Goal: Task Accomplishment & Management: Use online tool/utility

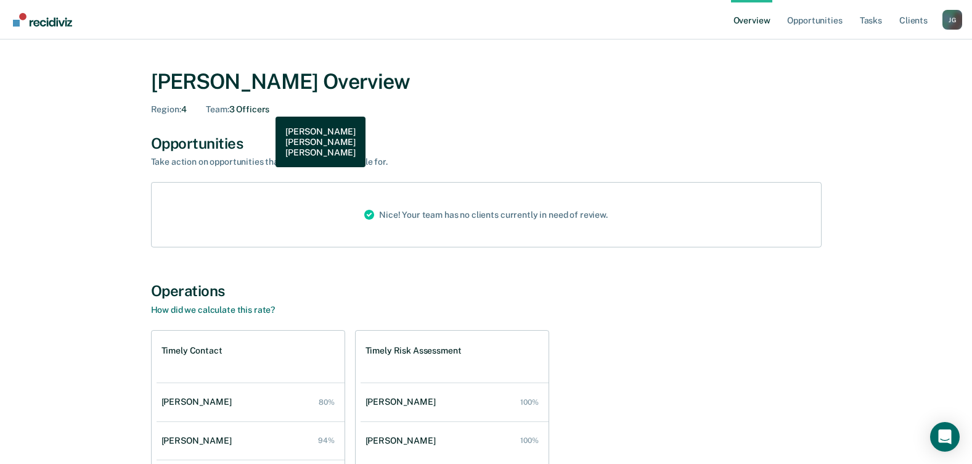
click at [266, 107] on div "Team : 3 Officers" at bounding box center [237, 109] width 63 height 10
click at [200, 141] on div "Opportunities" at bounding box center [486, 143] width 671 height 18
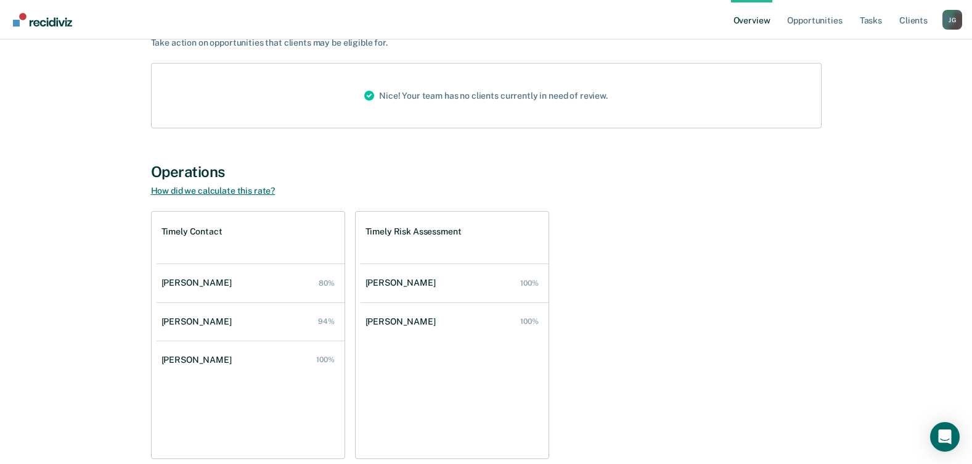
scroll to position [123, 0]
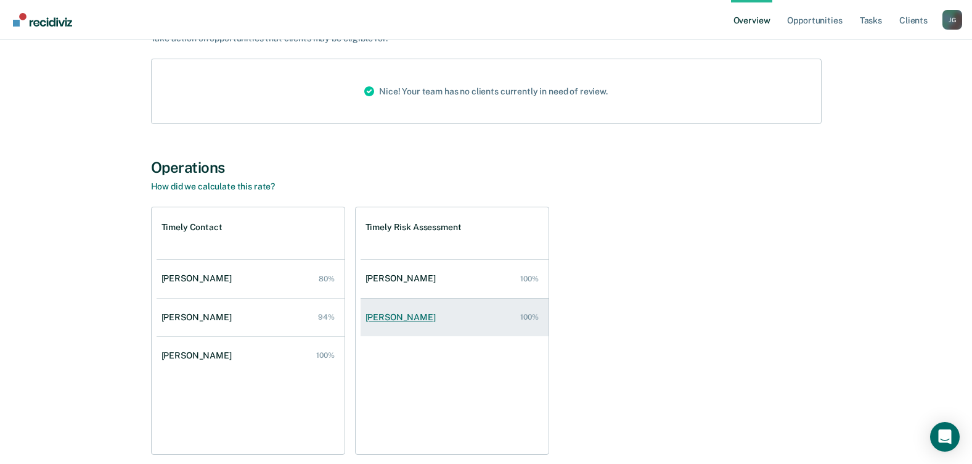
click at [383, 313] on div "Hugo Torres-Salazar" at bounding box center [403, 317] width 75 height 10
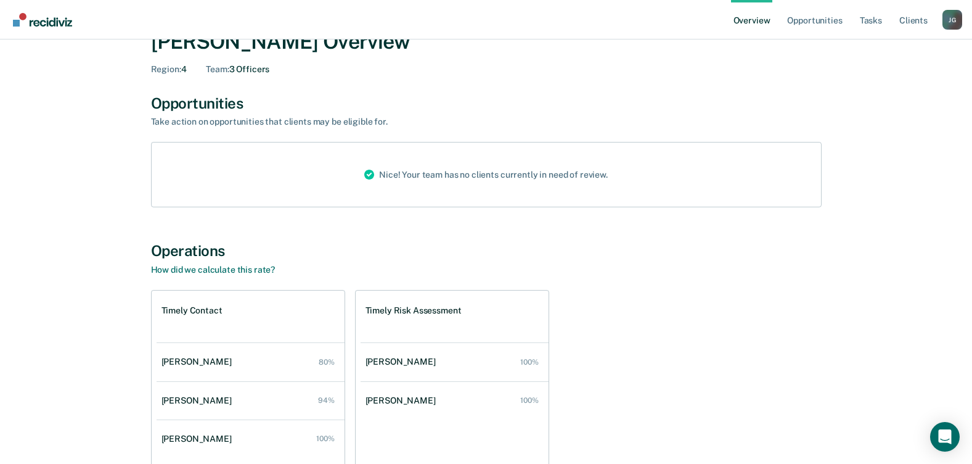
scroll to position [62, 0]
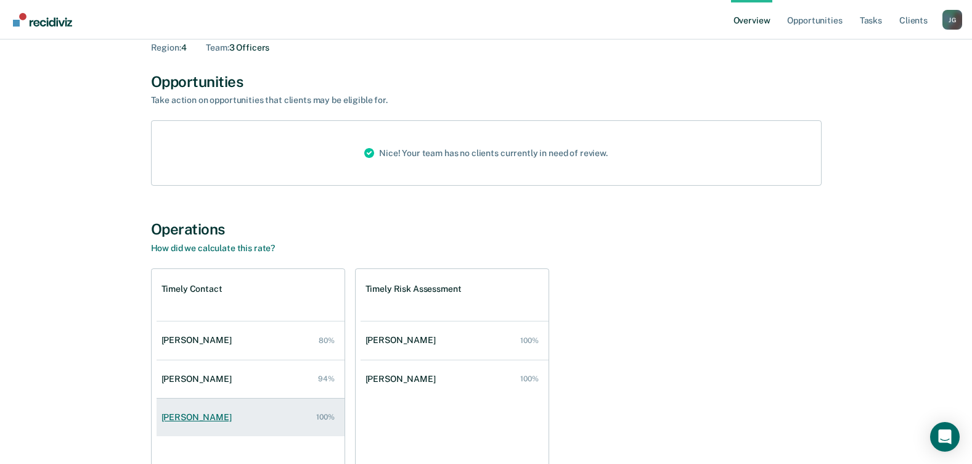
click at [194, 410] on link "Daniel Homer 100%" at bounding box center [251, 416] width 188 height 35
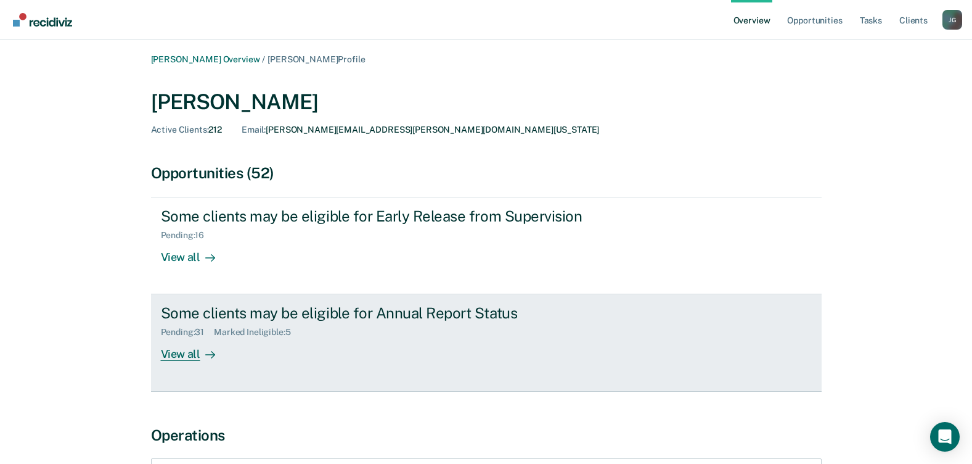
scroll to position [62, 0]
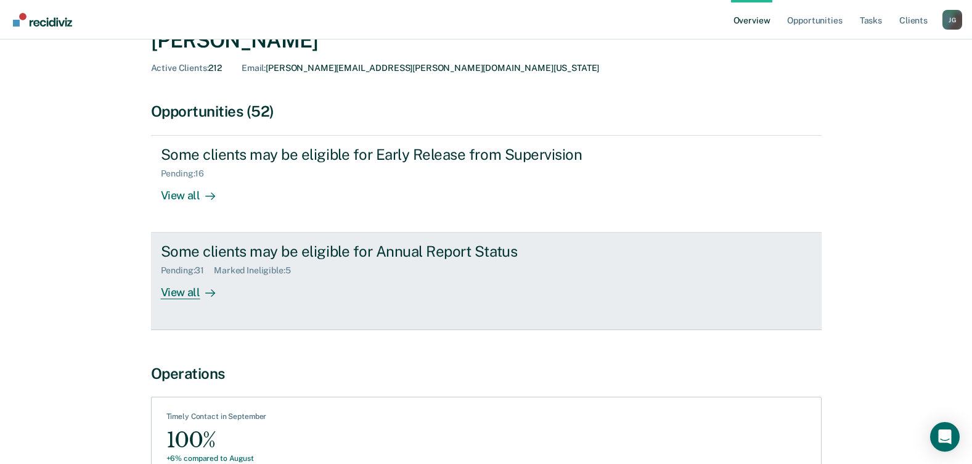
click at [180, 286] on div "View all" at bounding box center [195, 288] width 69 height 24
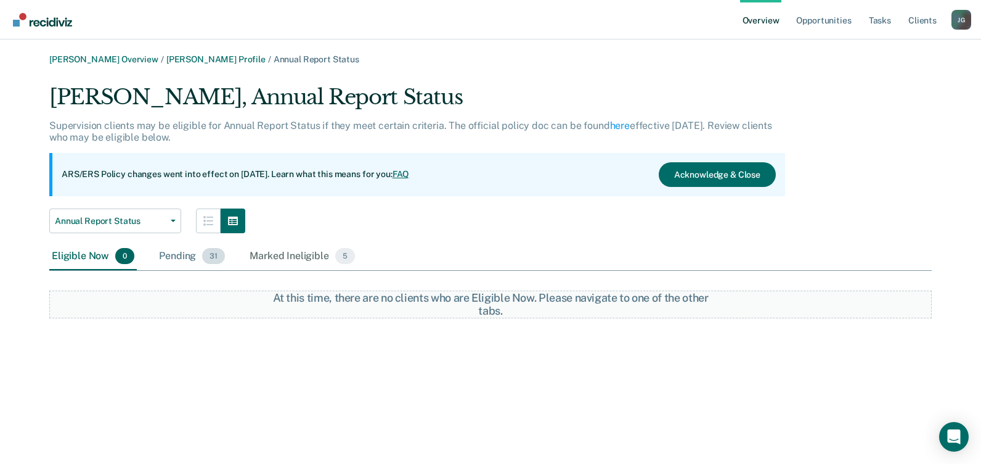
click at [186, 259] on div "Pending 31" at bounding box center [192, 256] width 71 height 27
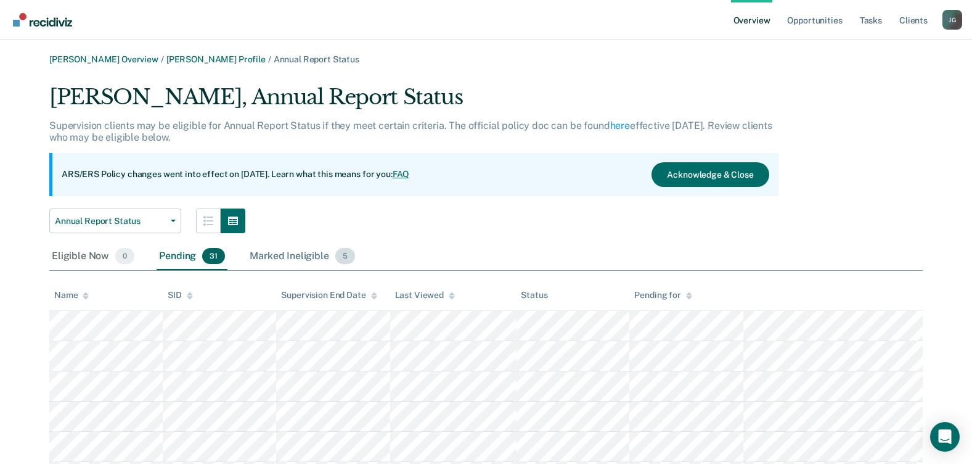
click at [289, 255] on div "Marked Ineligible 5" at bounding box center [302, 256] width 110 height 27
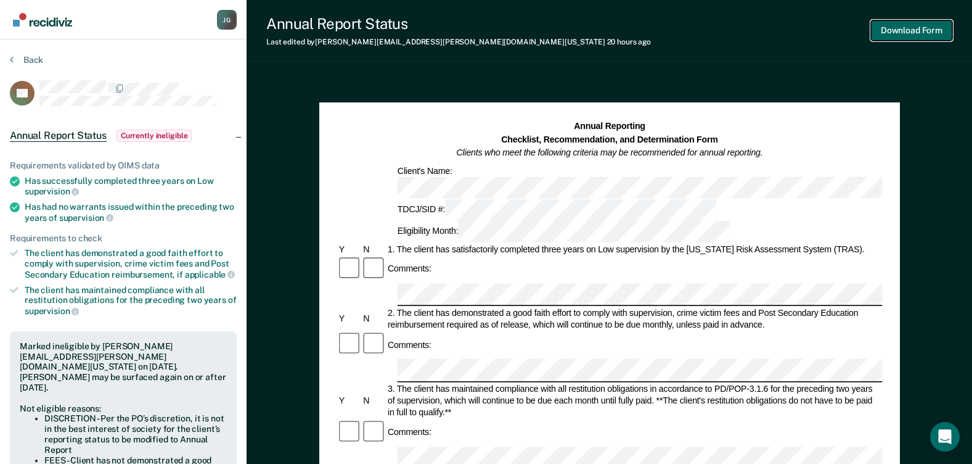
click at [917, 33] on button "Download Form" at bounding box center [911, 30] width 81 height 20
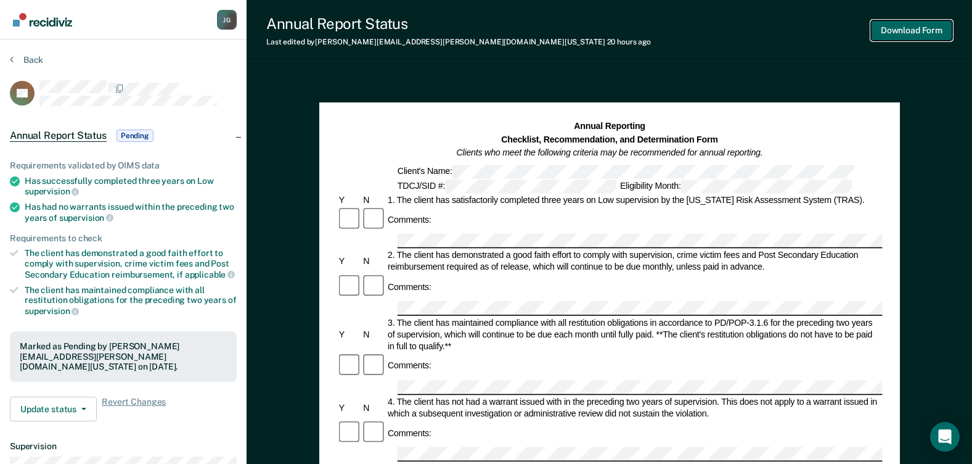
click at [908, 34] on button "Download Form" at bounding box center [911, 30] width 81 height 20
